Goal: Register for event/course

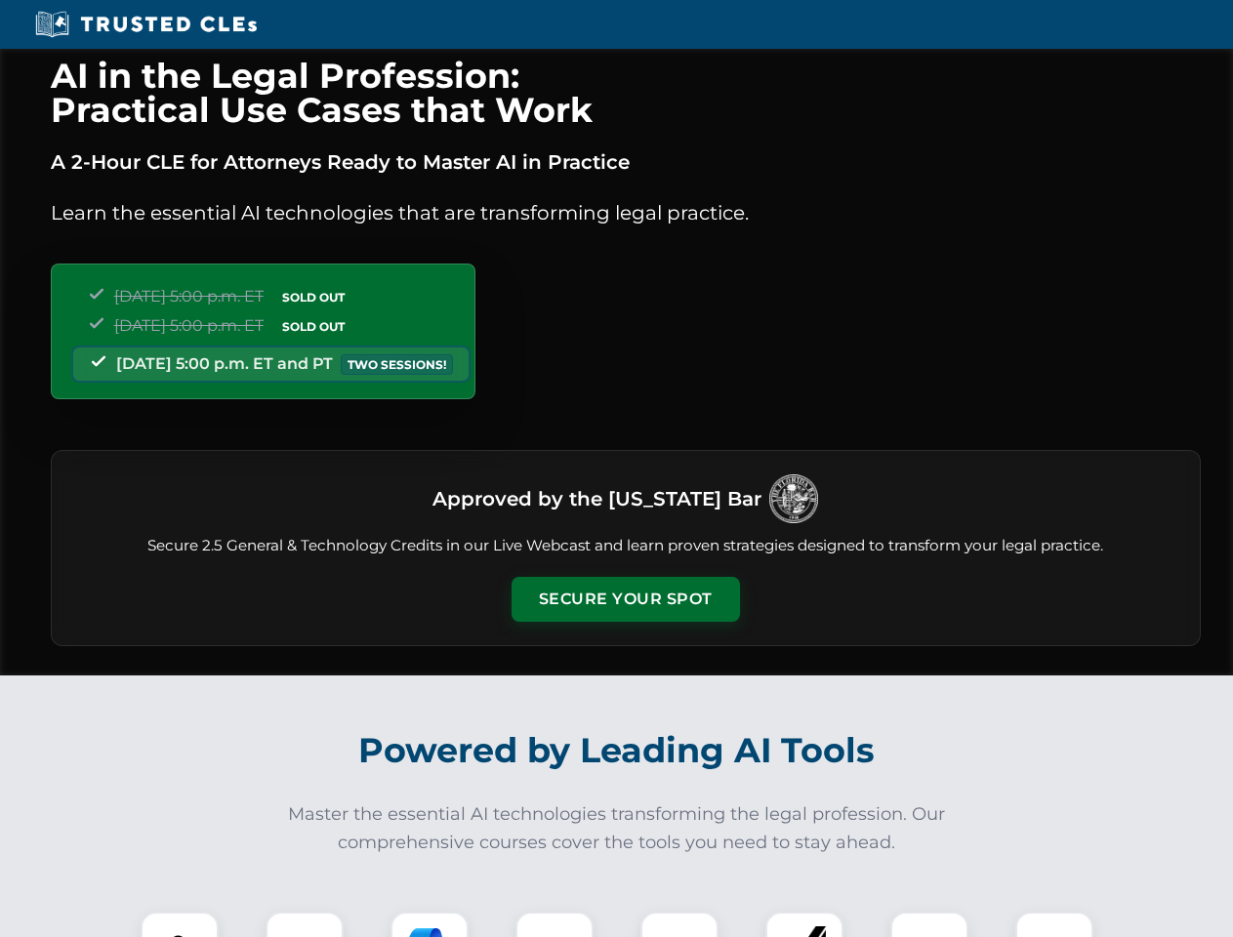
click at [625, 599] on button "Secure Your Spot" at bounding box center [625, 599] width 228 height 45
click at [180, 924] on img at bounding box center [179, 950] width 57 height 57
